Goal: Task Accomplishment & Management: Manage account settings

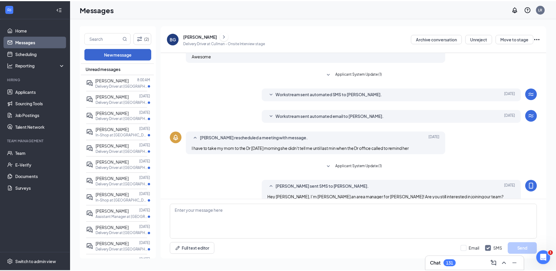
scroll to position [125, 0]
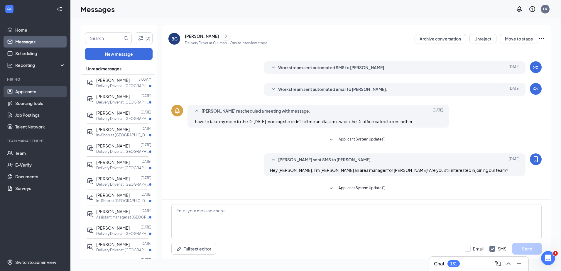
click at [52, 96] on link "Applicants" at bounding box center [40, 92] width 50 height 12
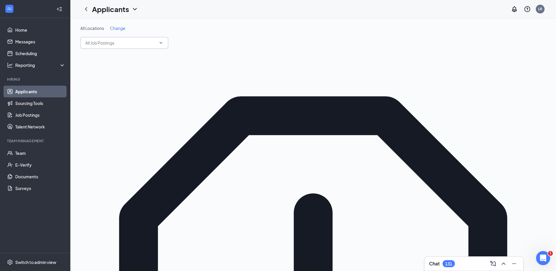
click at [157, 43] on span at bounding box center [124, 43] width 88 height 12
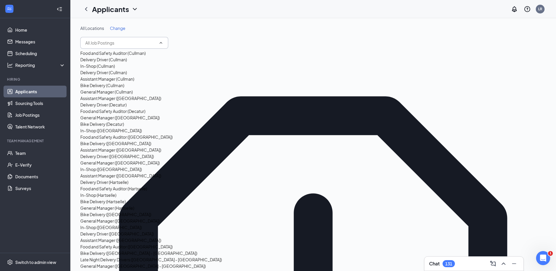
click at [111, 69] on div "In-Shop (Cullman)" at bounding box center [97, 66] width 35 height 6
type input "In-Shop (Cullman)"
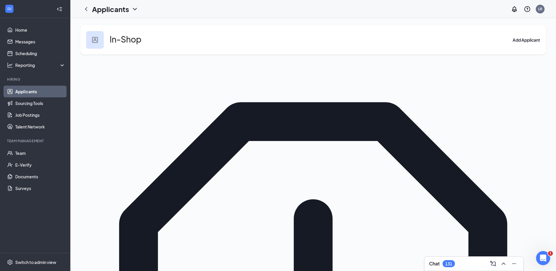
click at [31, 91] on link "Applicants" at bounding box center [40, 92] width 50 height 12
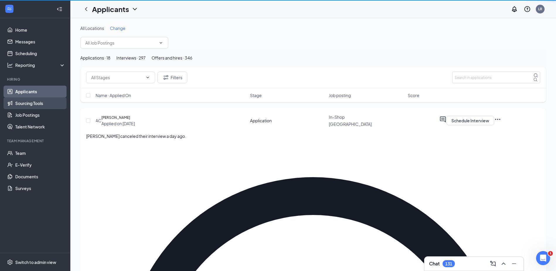
click at [27, 100] on link "Sourcing Tools" at bounding box center [40, 103] width 50 height 12
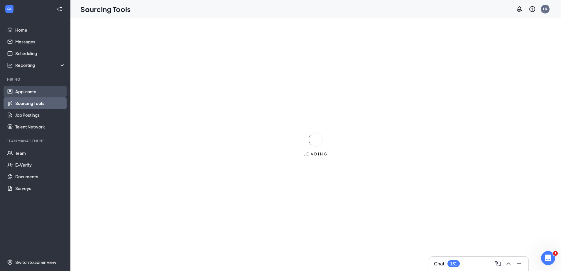
click at [28, 92] on link "Applicants" at bounding box center [40, 92] width 50 height 12
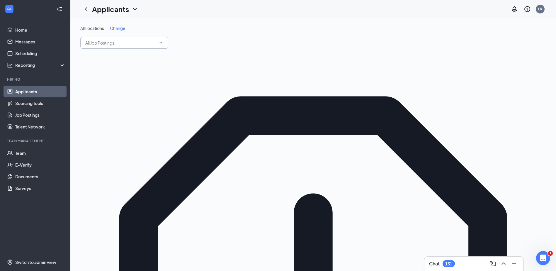
click at [148, 44] on input "text" at bounding box center [120, 43] width 71 height 6
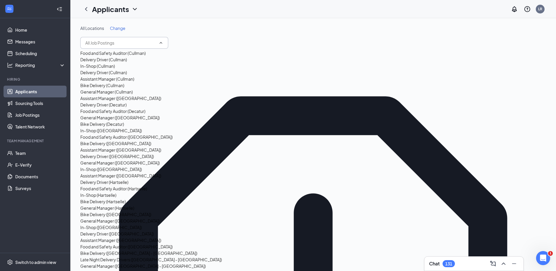
click at [126, 63] on div "Delivery Driver (Cullman)" at bounding box center [103, 59] width 47 height 6
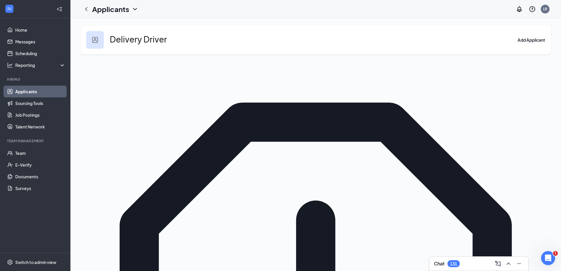
click at [35, 90] on link "Applicants" at bounding box center [40, 92] width 50 height 12
